Goal: Transaction & Acquisition: Purchase product/service

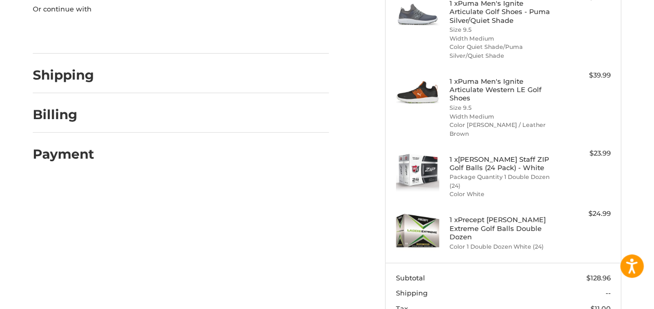
scroll to position [283, 0]
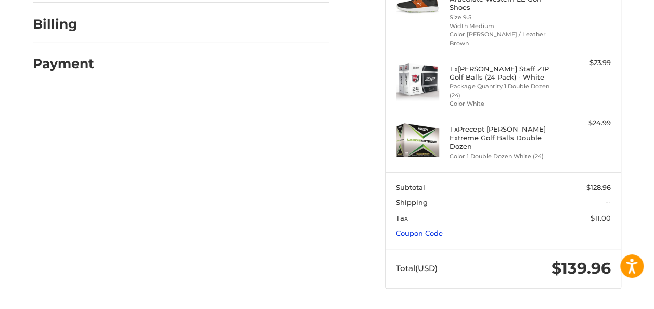
click at [443, 234] on link "Coupon Code" at bounding box center [419, 233] width 47 height 8
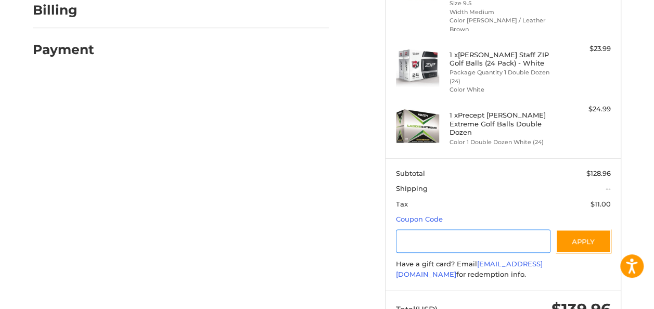
click at [461, 252] on input "Gift Certificate or Coupon Code" at bounding box center [473, 241] width 155 height 23
type input "**********"
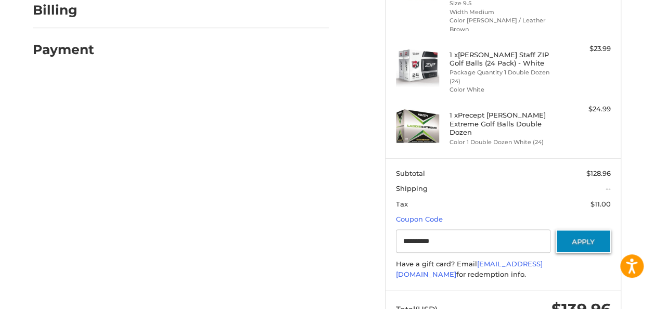
click at [586, 253] on button "Apply" at bounding box center [583, 241] width 55 height 23
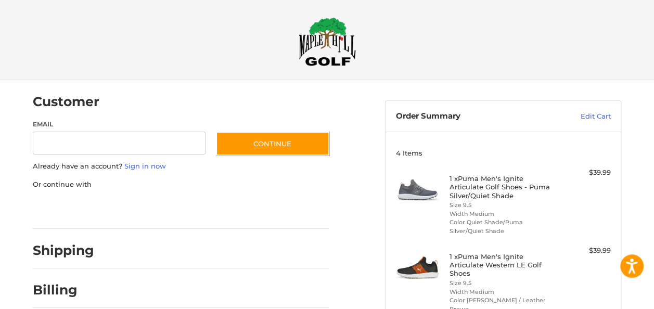
scroll to position [0, 0]
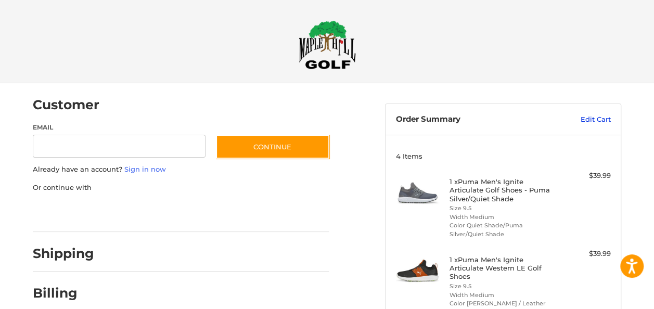
click at [594, 118] on link "Edit Cart" at bounding box center [576, 120] width 69 height 10
